Goal: Information Seeking & Learning: Find contact information

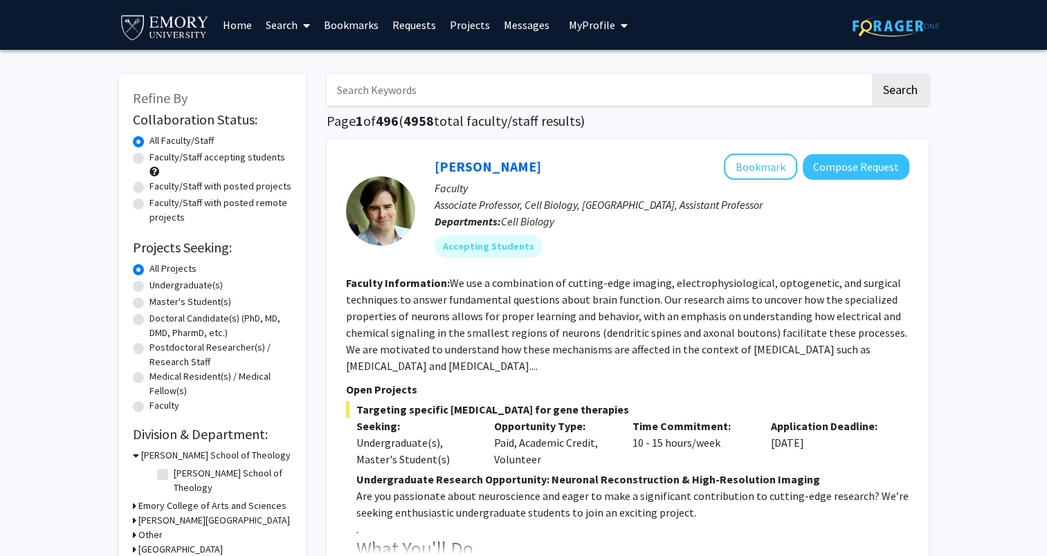
scroll to position [69, 0]
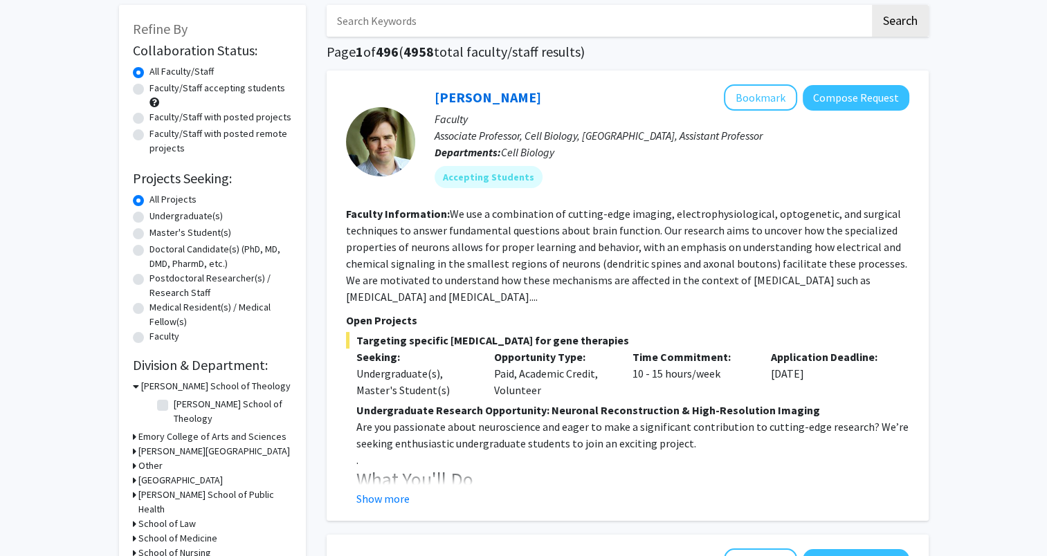
click at [181, 488] on h3 "[PERSON_NAME] School of Public Health" at bounding box center [215, 502] width 154 height 29
click at [174, 520] on label "(Select All)" at bounding box center [196, 527] width 44 height 15
click at [174, 520] on input "(Select All)" at bounding box center [178, 524] width 9 height 9
checkbox input "true"
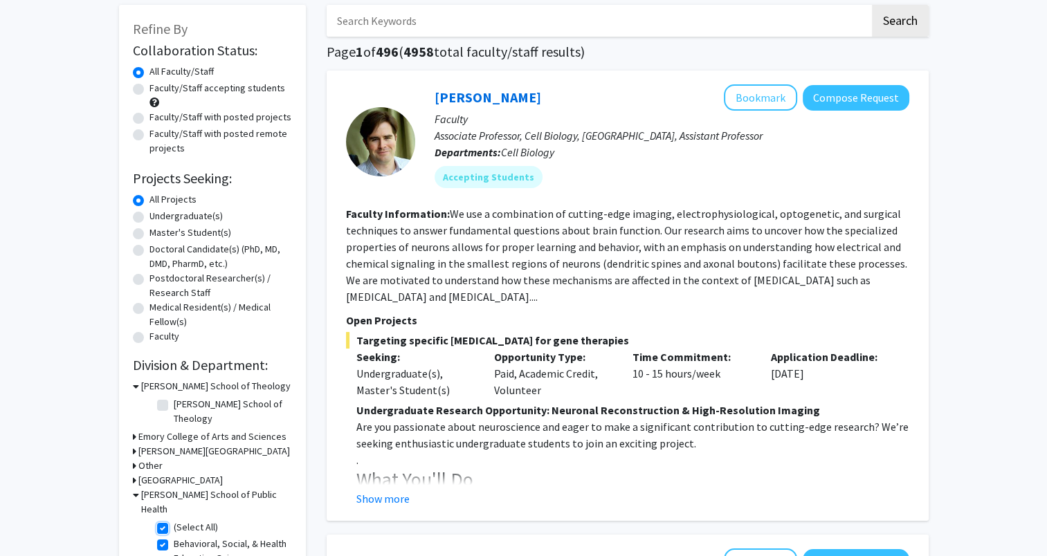
checkbox input "true"
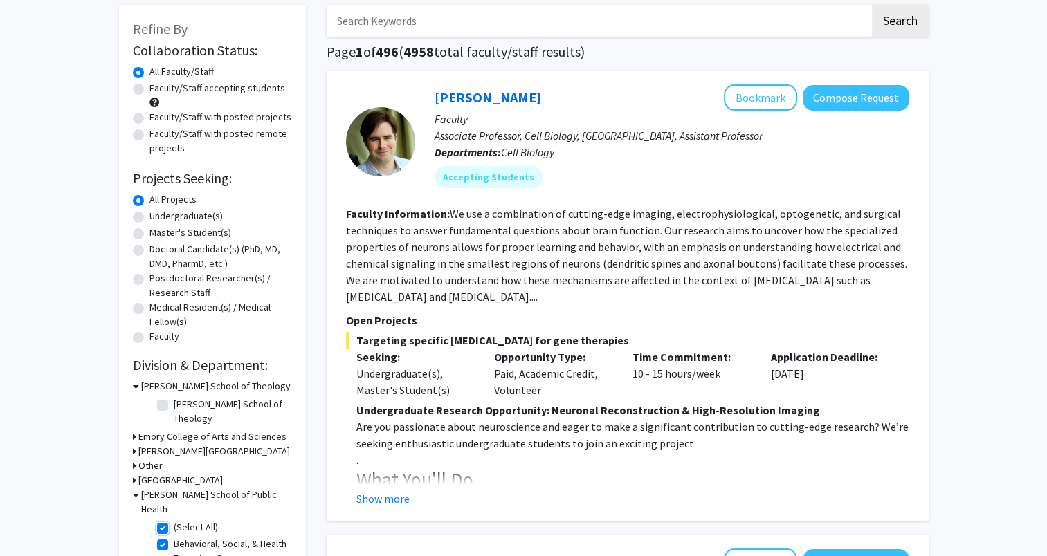
checkbox input "true"
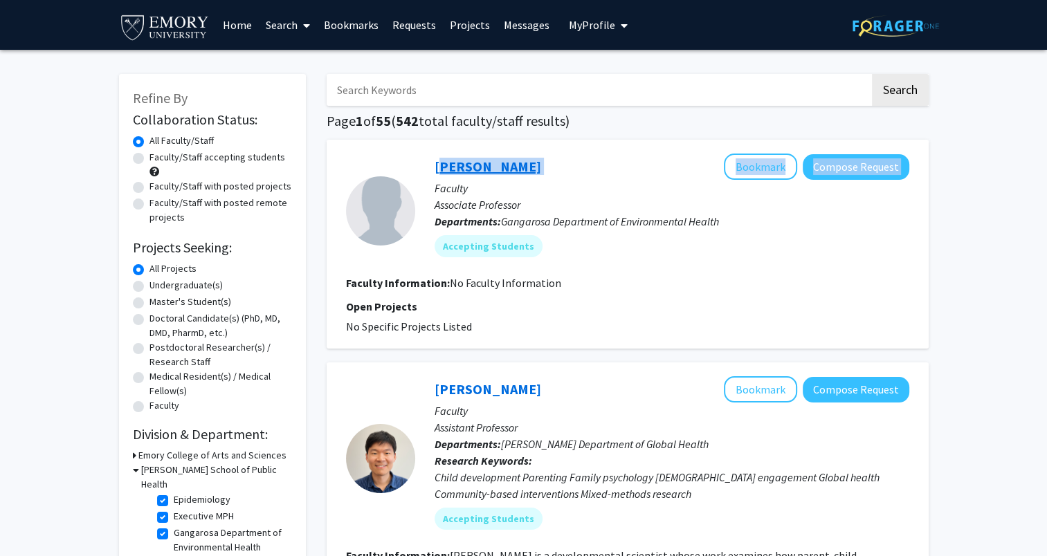
drag, startPoint x: 540, startPoint y: 165, endPoint x: 437, endPoint y: 174, distance: 103.5
click at [437, 174] on div "[PERSON_NAME] Bookmark Compose Request" at bounding box center [672, 167] width 475 height 26
drag, startPoint x: 437, startPoint y: 174, endPoint x: 608, endPoint y: 174, distance: 170.9
click at [608, 174] on div "[PERSON_NAME] Bookmark Compose Request" at bounding box center [672, 167] width 475 height 26
click at [578, 161] on div "[PERSON_NAME] Bookmark Compose Request" at bounding box center [672, 167] width 475 height 26
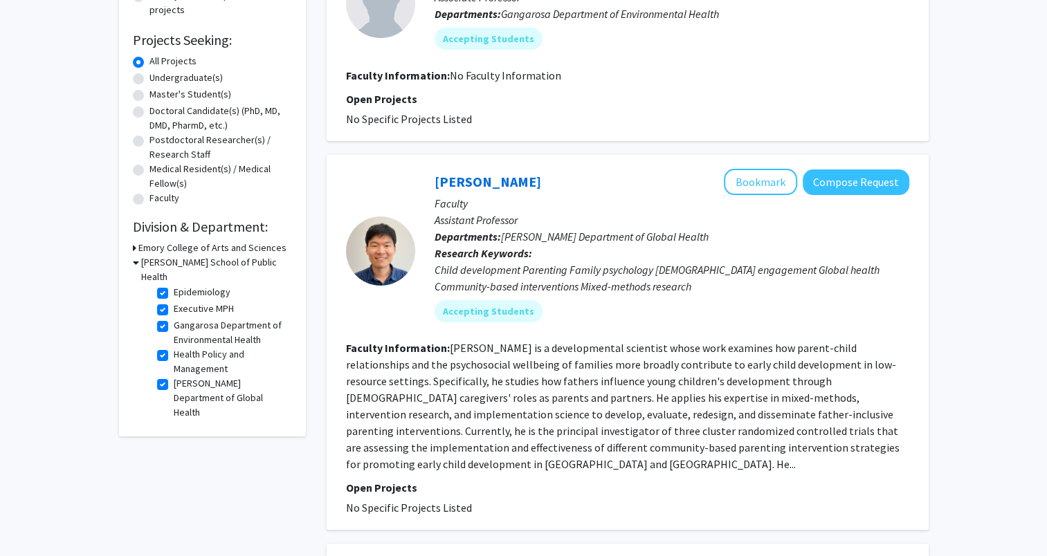
scroll to position [554, 0]
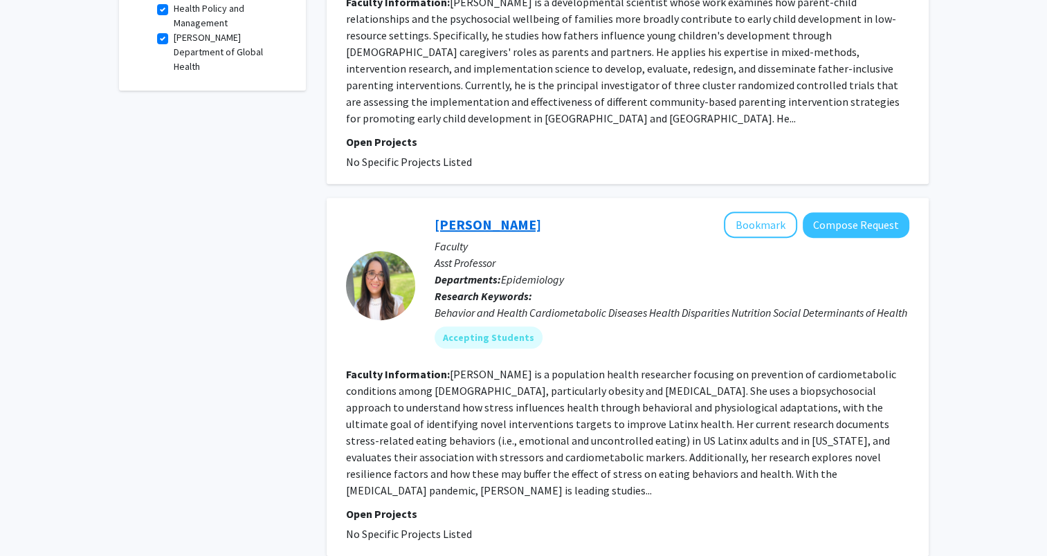
click at [509, 216] on link "[PERSON_NAME]" at bounding box center [488, 224] width 107 height 17
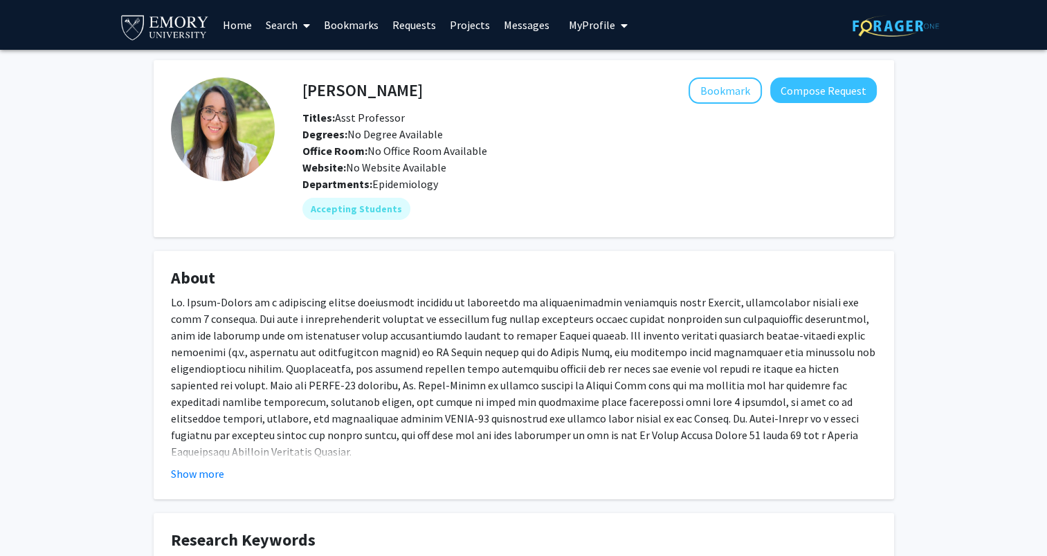
drag, startPoint x: 299, startPoint y: 92, endPoint x: 551, endPoint y: 92, distance: 251.9
click at [551, 92] on div "[PERSON_NAME] Bookmark Compose Request" at bounding box center [589, 91] width 595 height 26
drag, startPoint x: 551, startPoint y: 93, endPoint x: 476, endPoint y: 101, distance: 75.2
click at [518, 101] on div "Bookmark Compose Request" at bounding box center [650, 91] width 454 height 26
drag, startPoint x: 473, startPoint y: 100, endPoint x: 302, endPoint y: 95, distance: 171.0
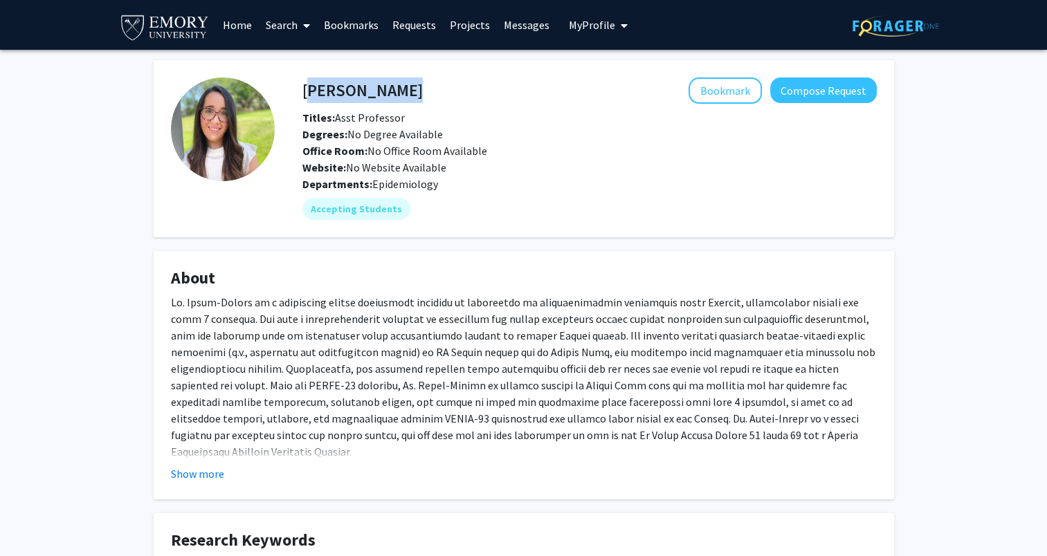
click at [302, 95] on div "[PERSON_NAME] Bookmark Compose Request" at bounding box center [589, 91] width 595 height 26
copy h4 "[PERSON_NAME]"
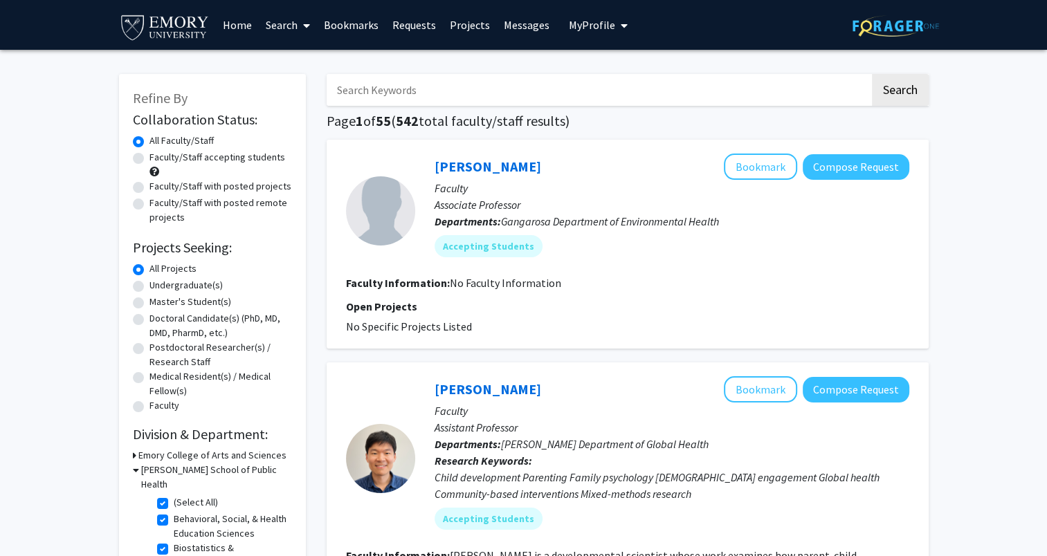
click at [493, 96] on input "Search Keywords" at bounding box center [598, 90] width 543 height 32
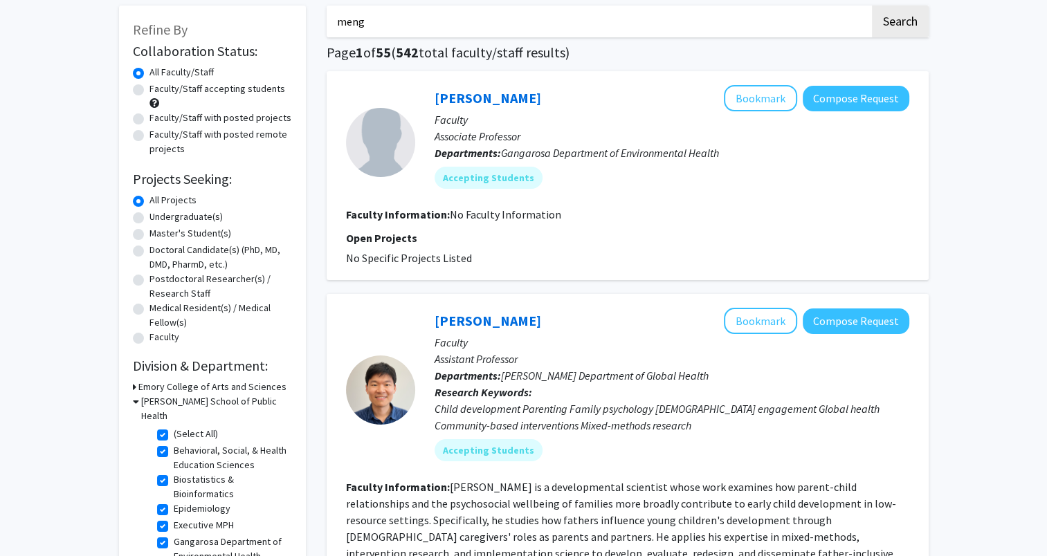
scroll to position [277, 0]
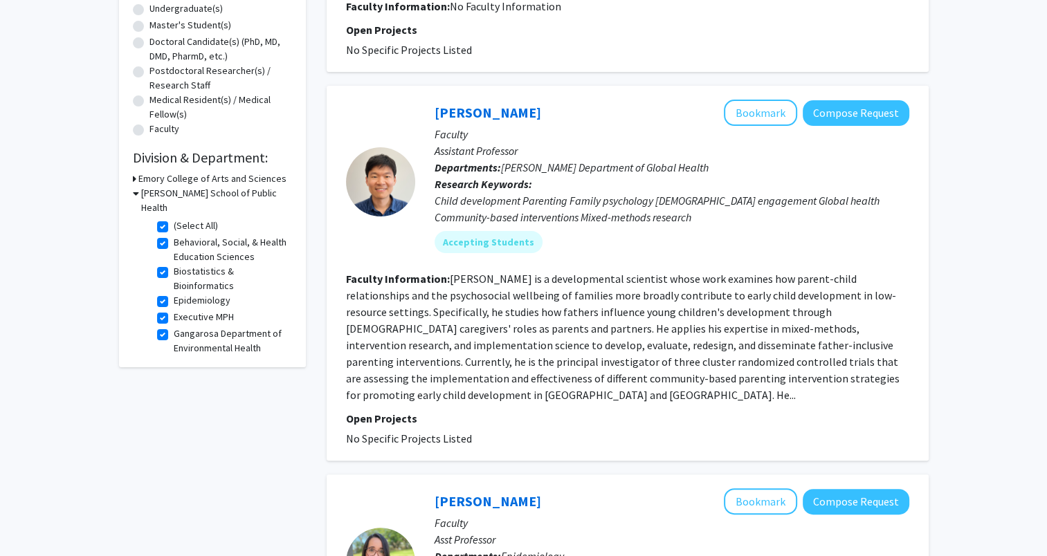
type input "meng"
click at [202, 174] on h3 "Emory College of Arts and Sciences" at bounding box center [212, 179] width 148 height 15
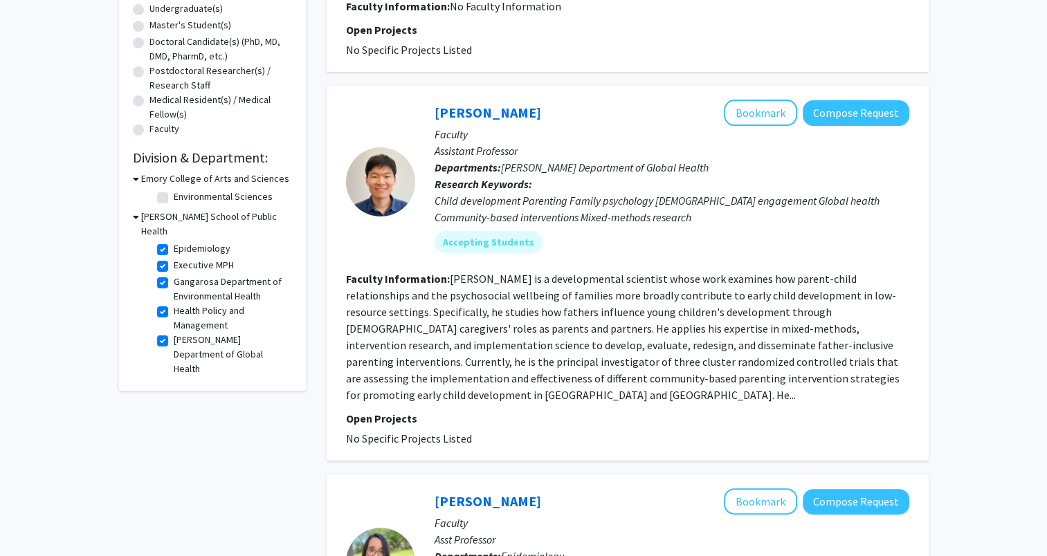
scroll to position [78, 0]
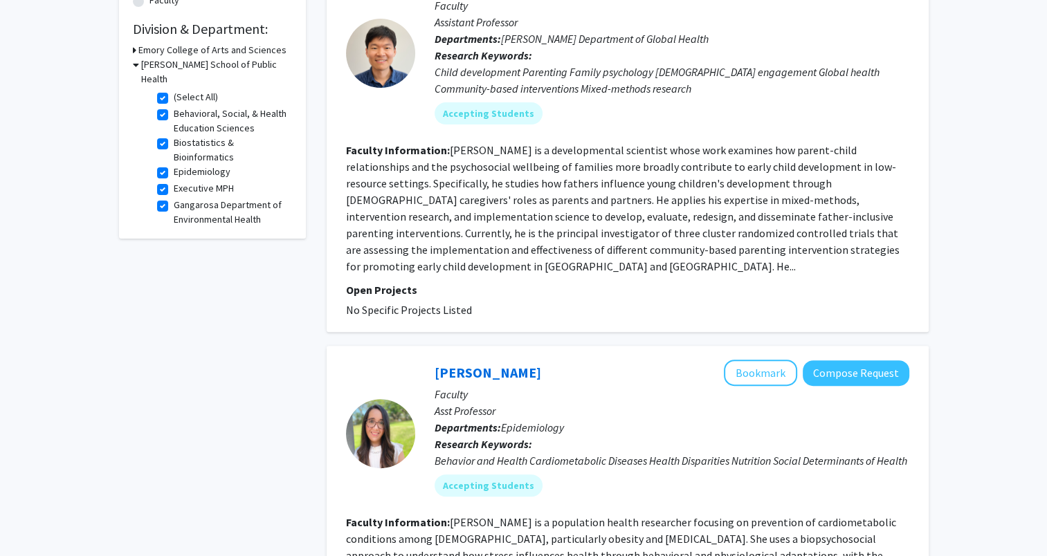
scroll to position [346, 0]
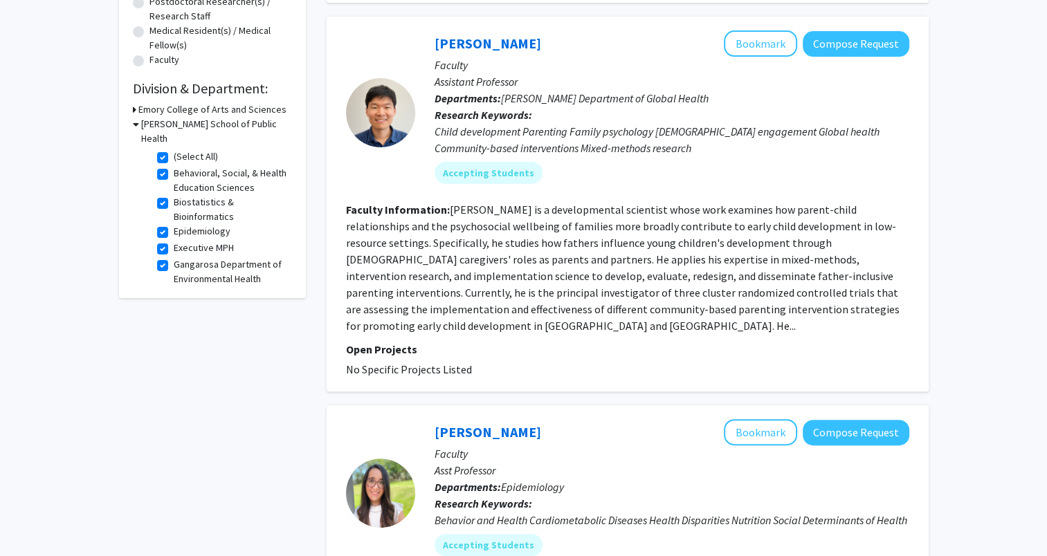
click at [157, 111] on h3 "Emory College of Arts and Sciences" at bounding box center [212, 109] width 148 height 15
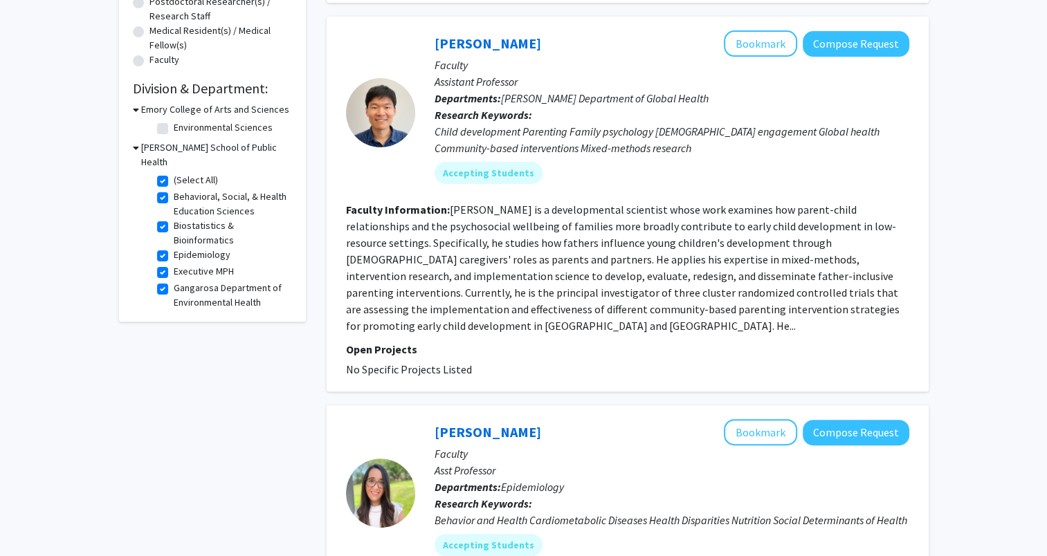
click at [146, 147] on h3 "[PERSON_NAME] School of Public Health" at bounding box center [216, 154] width 151 height 29
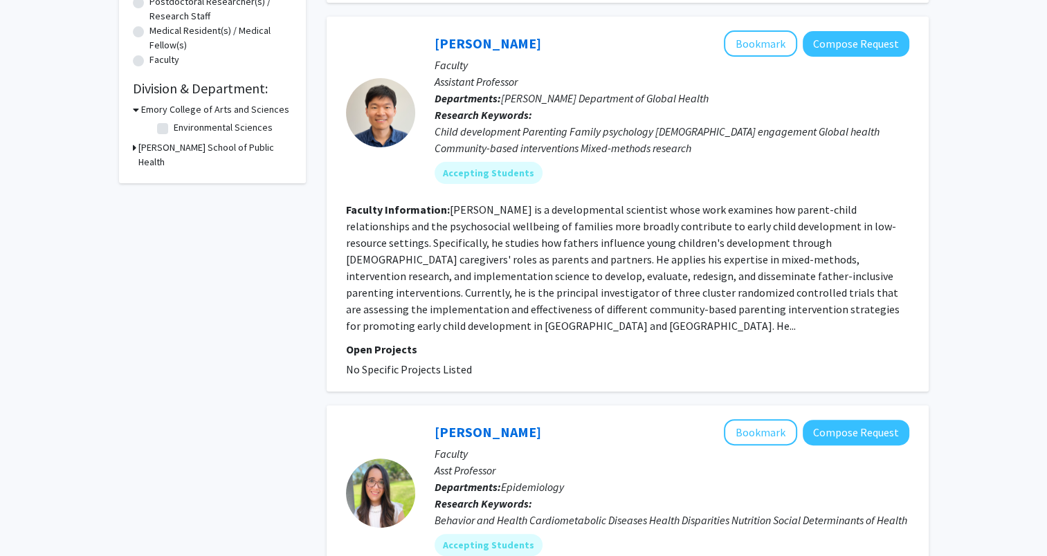
click at [145, 144] on h3 "[PERSON_NAME] School of Public Health" at bounding box center [215, 154] width 154 height 29
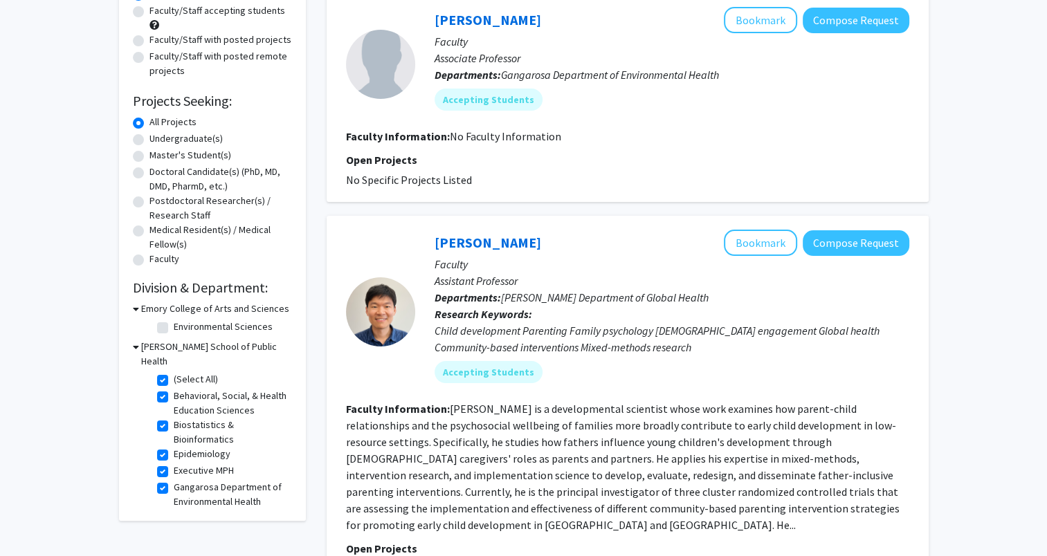
scroll to position [0, 0]
